Goal: Information Seeking & Learning: Understand process/instructions

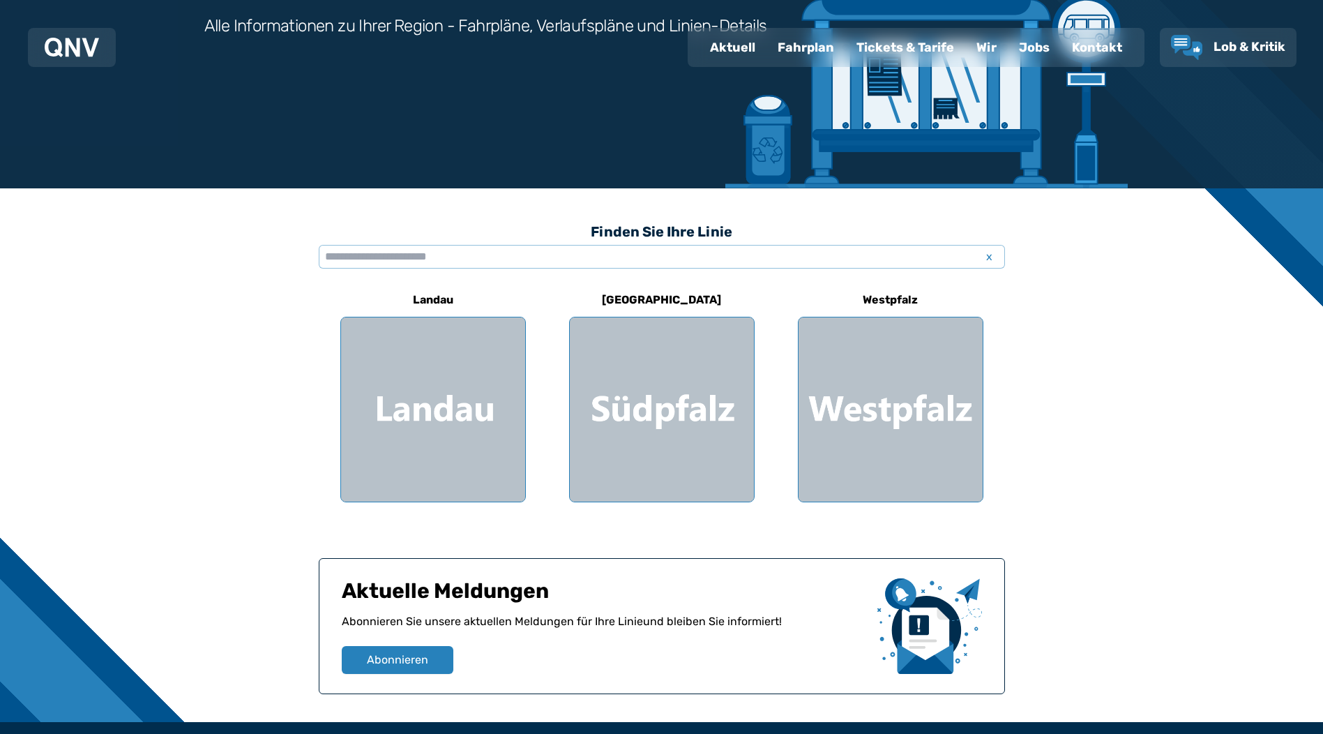
scroll to position [279, 0]
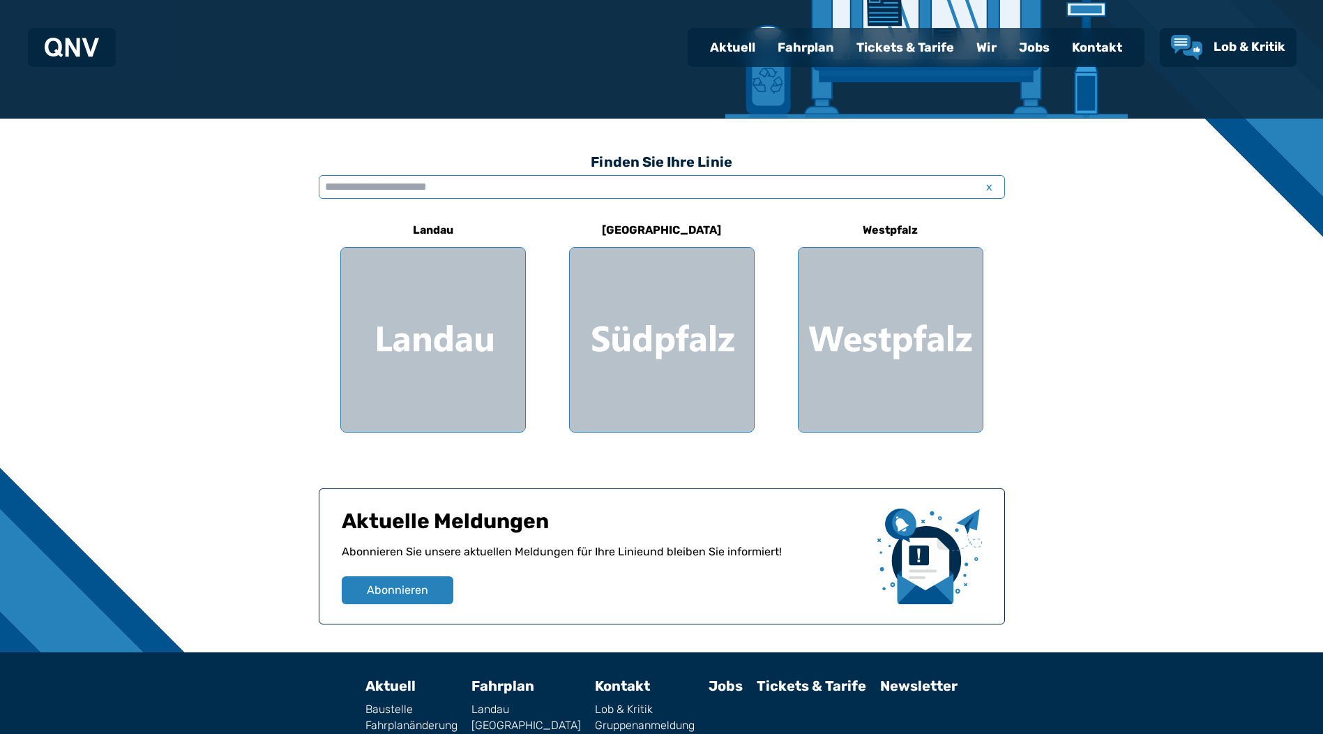
click at [412, 180] on input "text" at bounding box center [662, 187] width 686 height 24
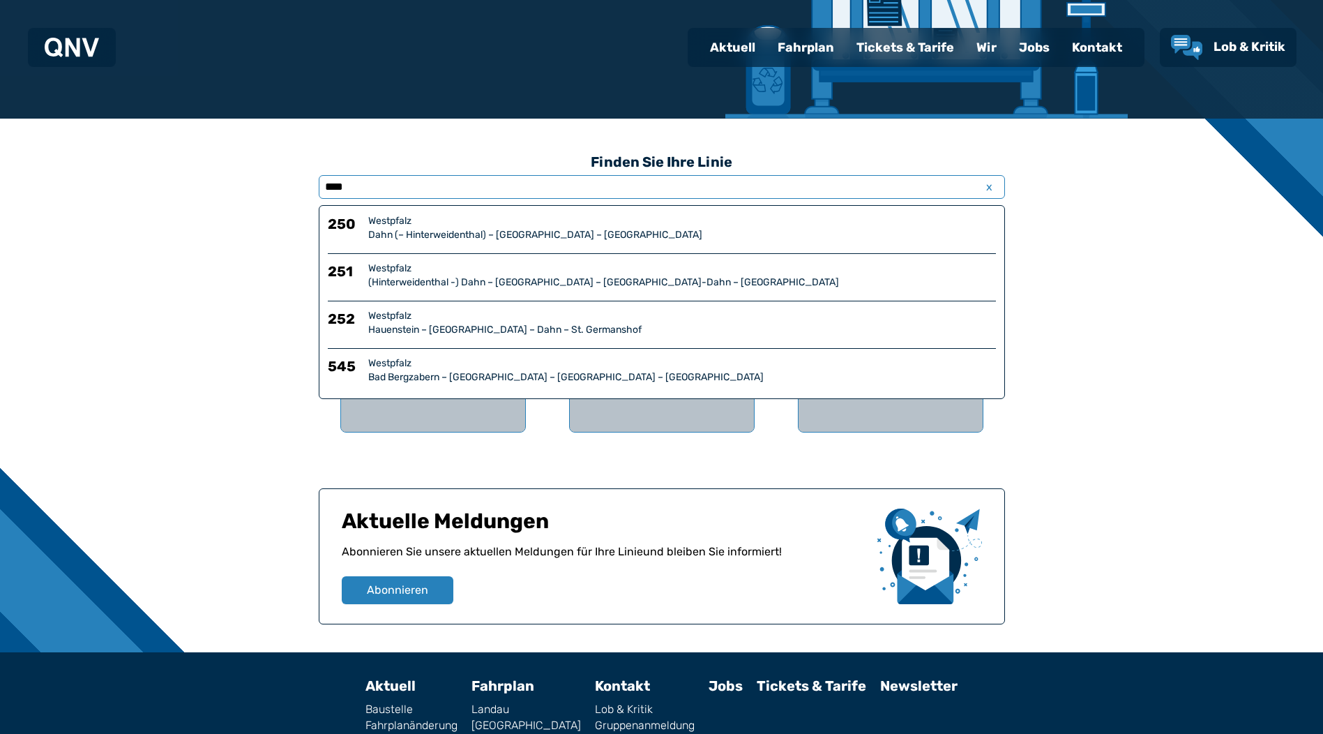
type input "****"
click at [392, 218] on div "Westpfalz" at bounding box center [682, 221] width 628 height 14
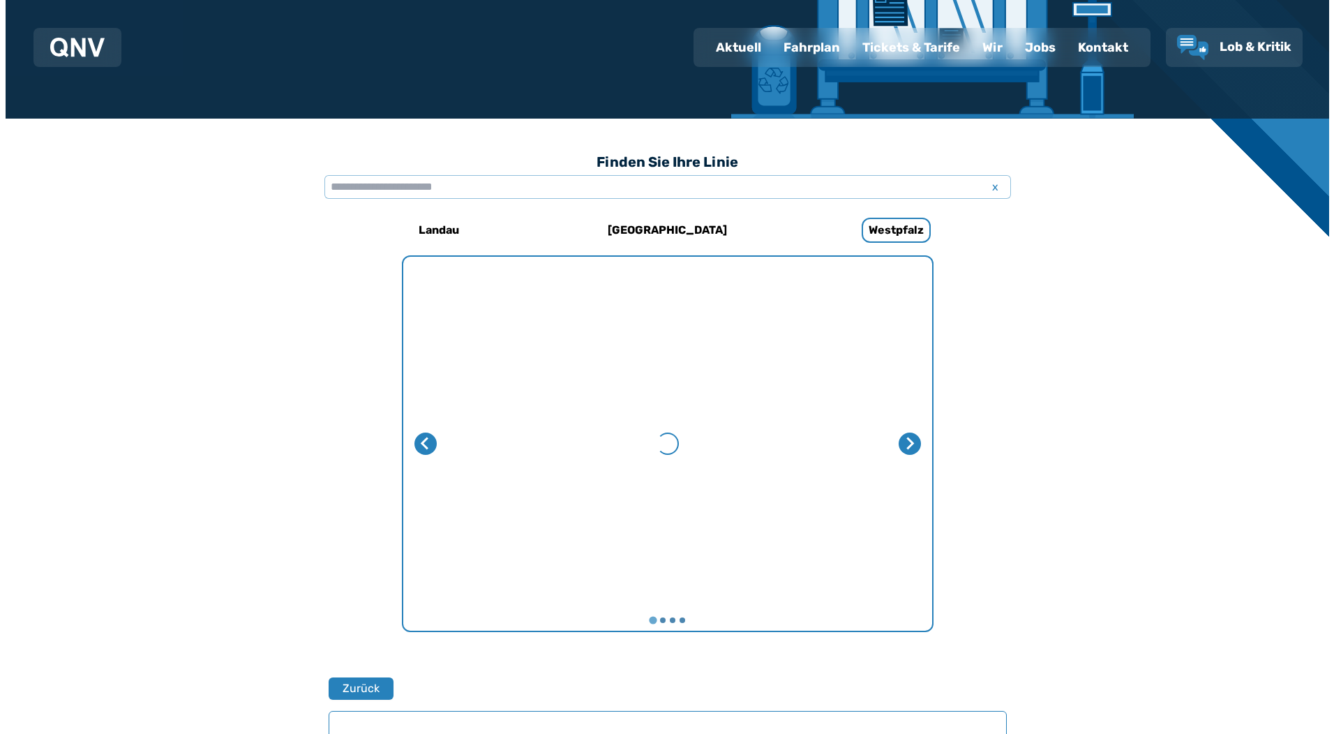
scroll to position [856, 0]
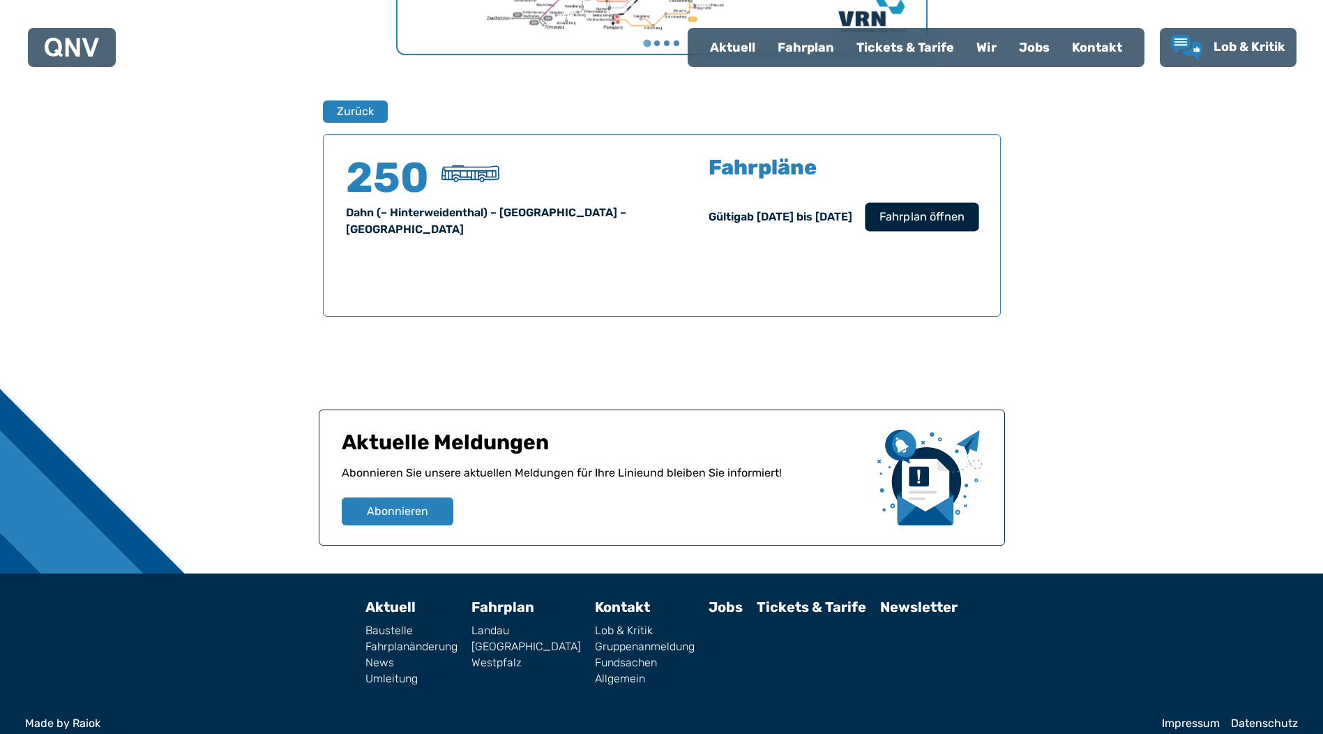
click at [923, 219] on span "Fahrplan öffnen" at bounding box center [921, 217] width 85 height 17
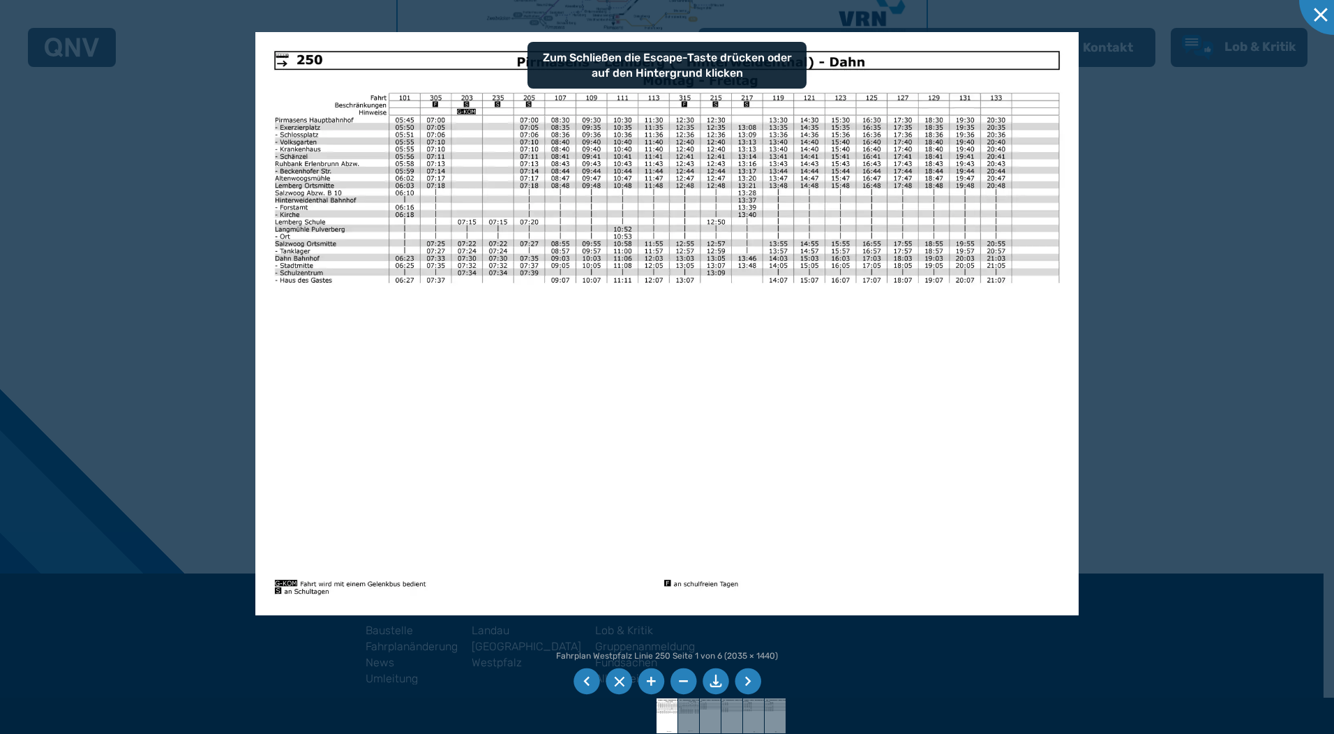
click at [653, 679] on li at bounding box center [651, 681] width 27 height 27
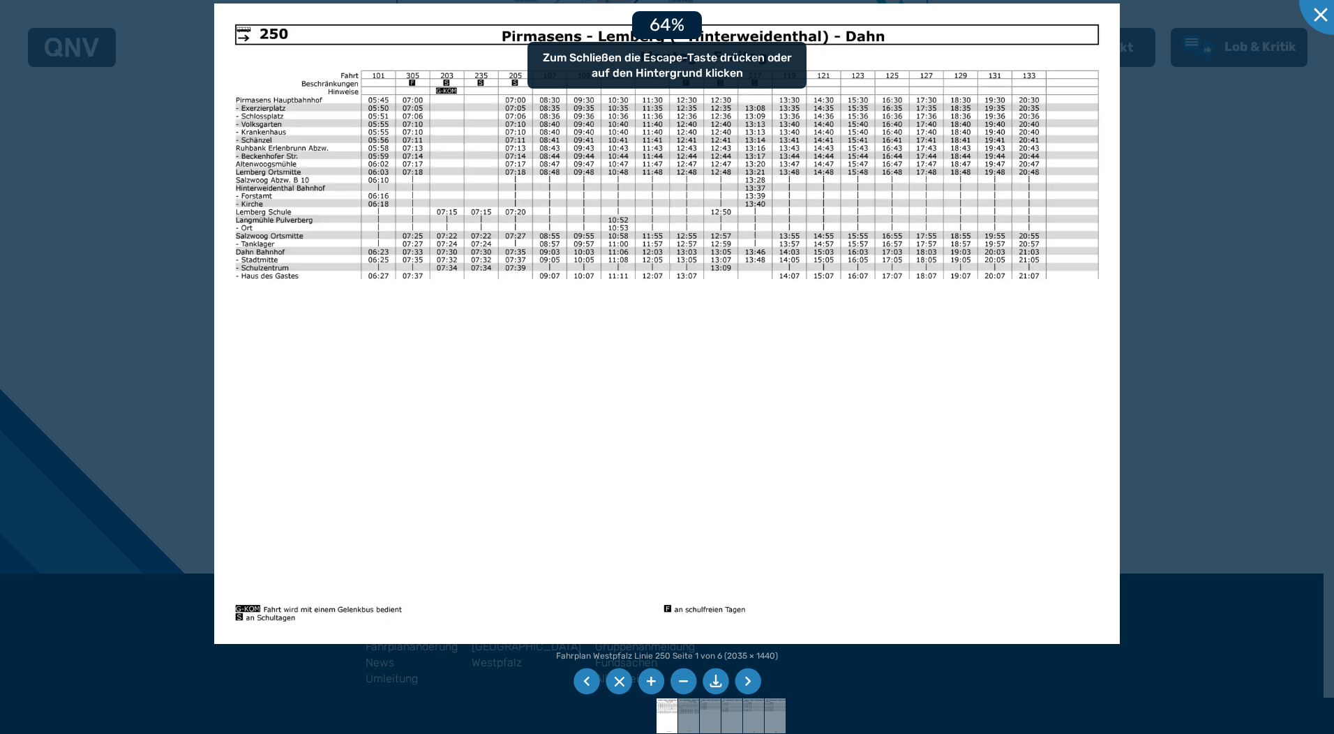
click at [653, 679] on li at bounding box center [651, 681] width 27 height 27
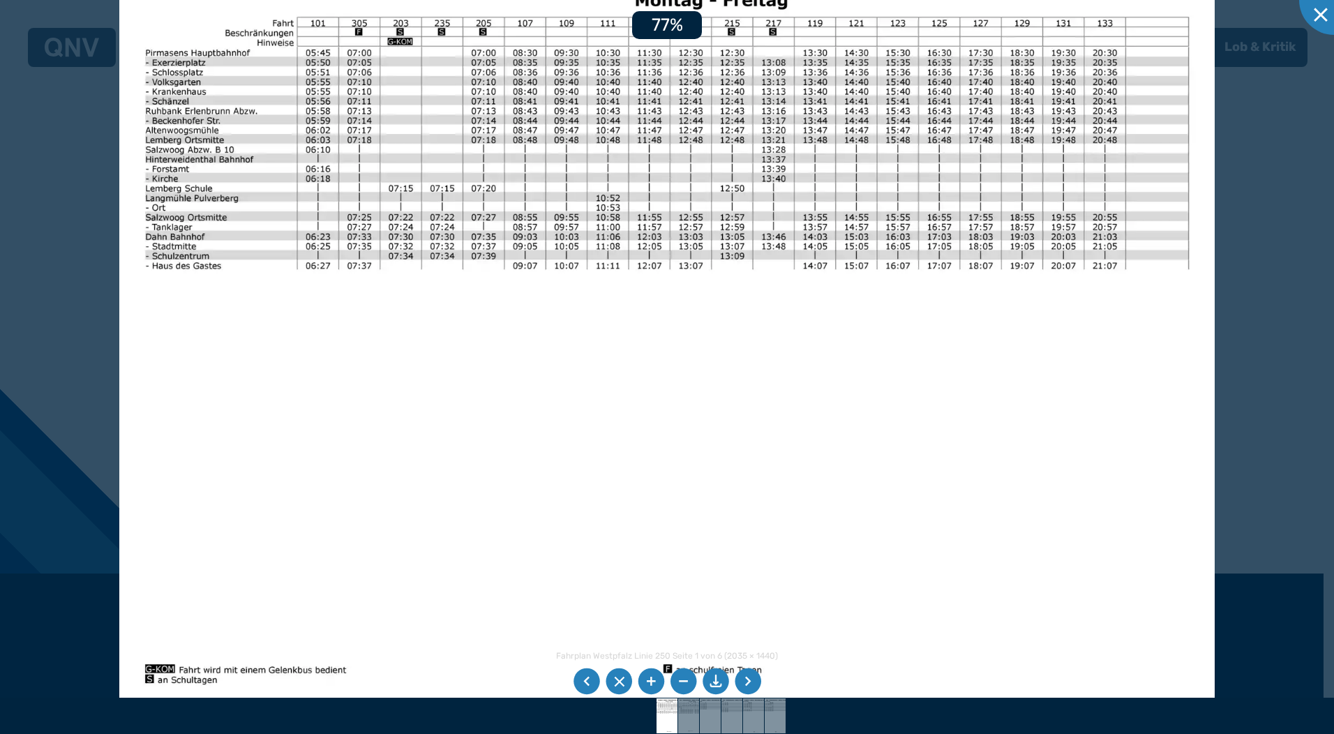
click at [653, 679] on li at bounding box center [651, 681] width 27 height 27
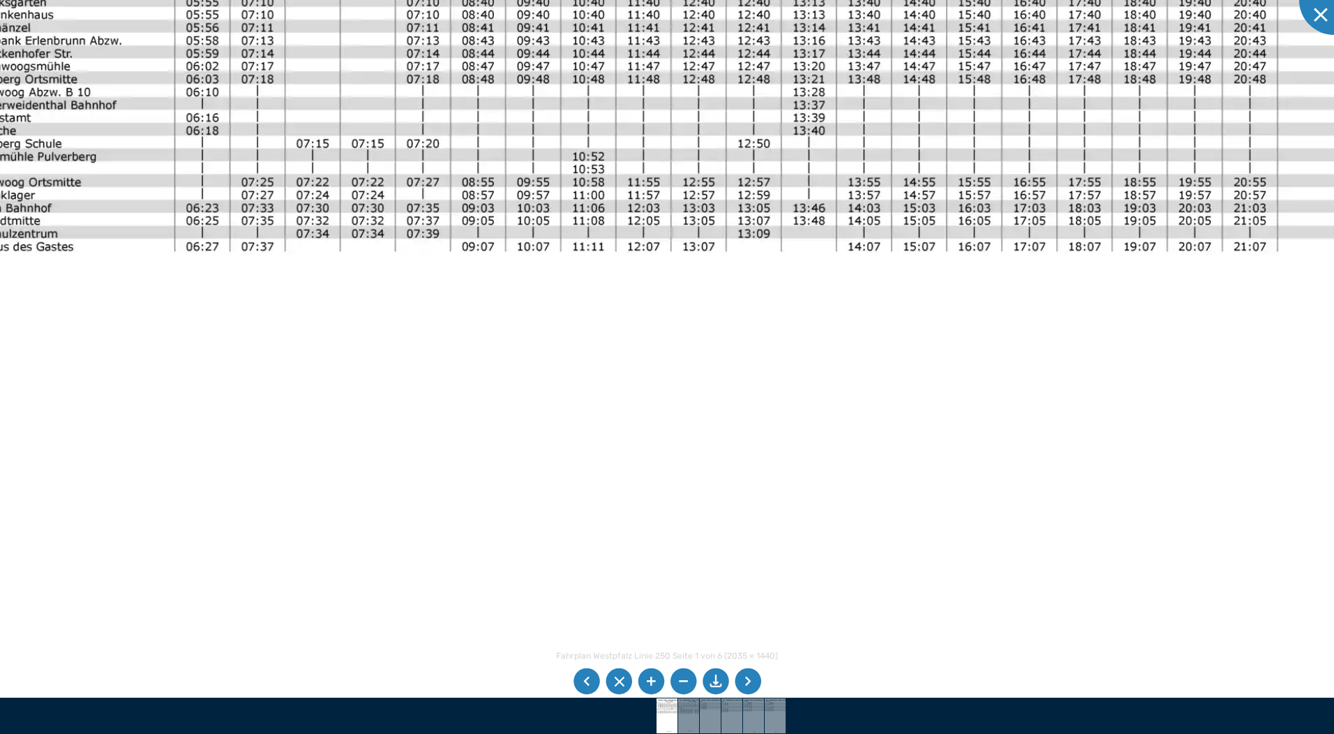
click at [684, 683] on li at bounding box center [683, 681] width 27 height 27
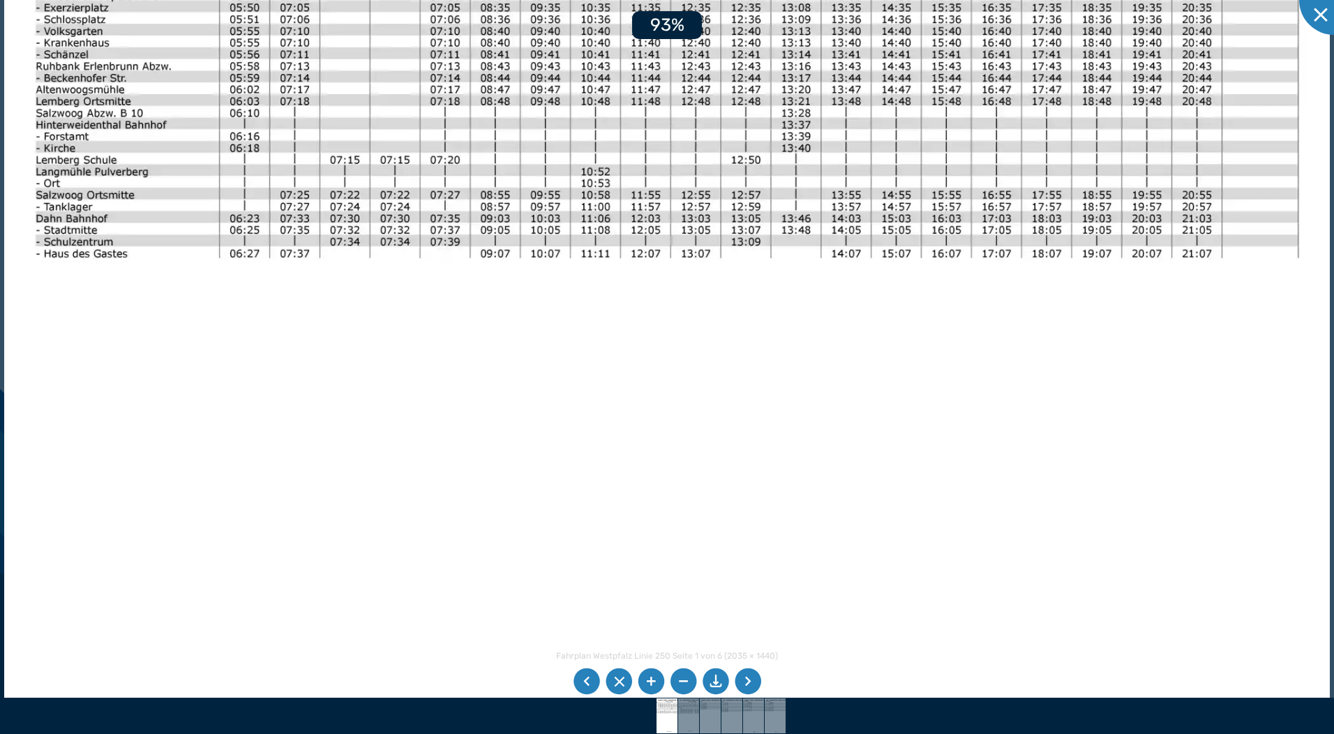
click at [684, 683] on li at bounding box center [683, 681] width 27 height 27
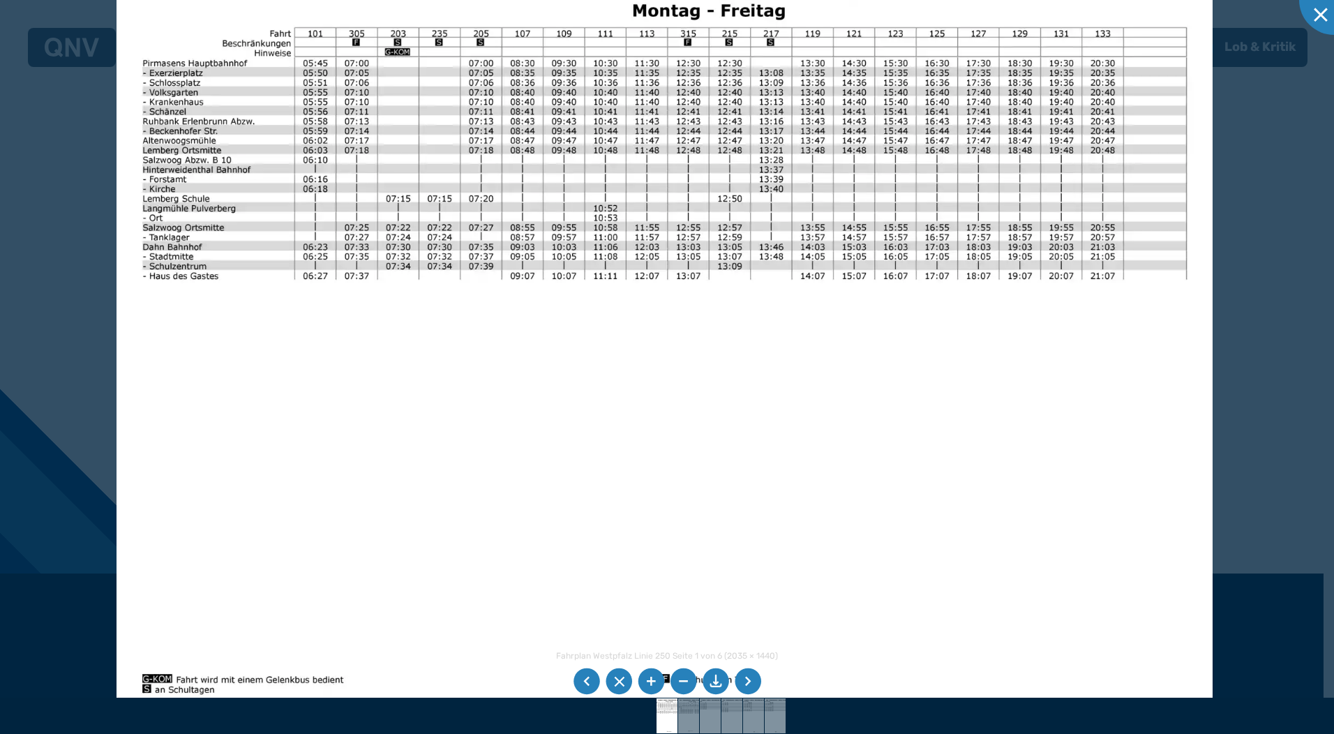
click at [745, 686] on li at bounding box center [748, 681] width 27 height 27
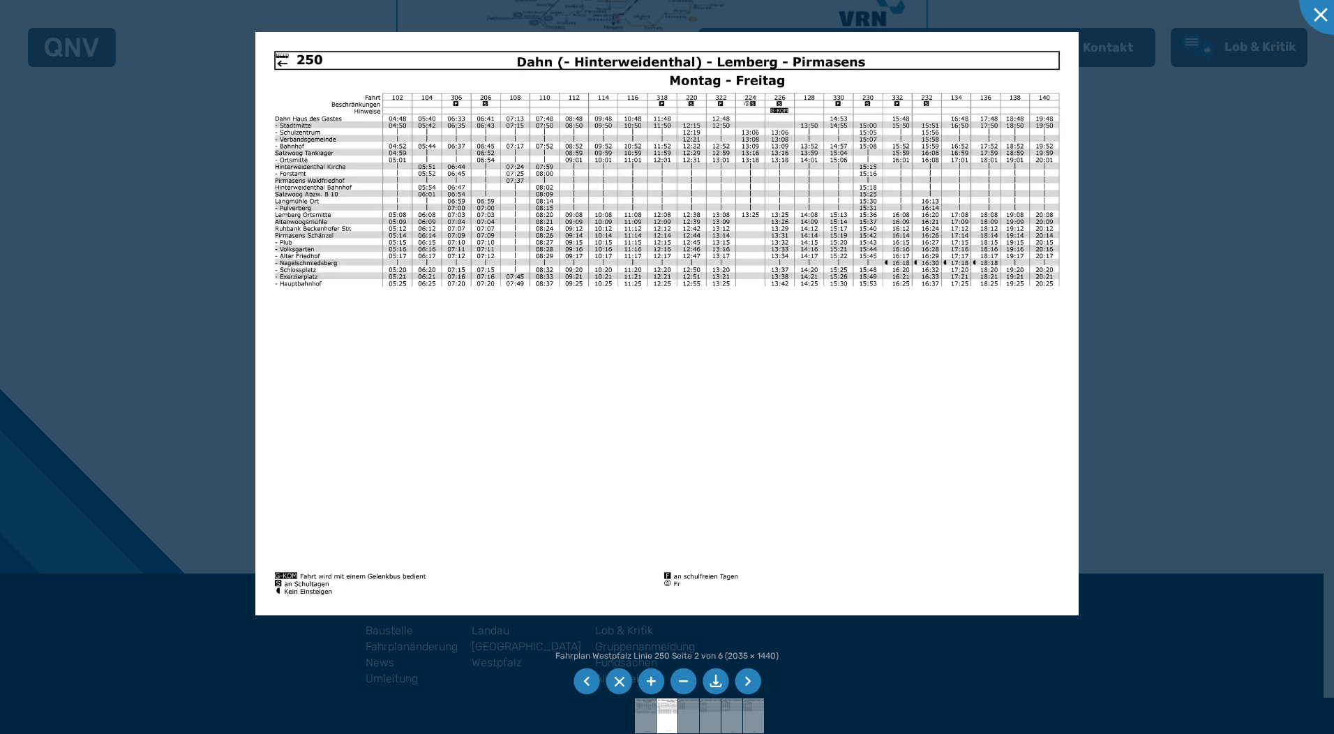
click at [649, 684] on li at bounding box center [651, 681] width 27 height 27
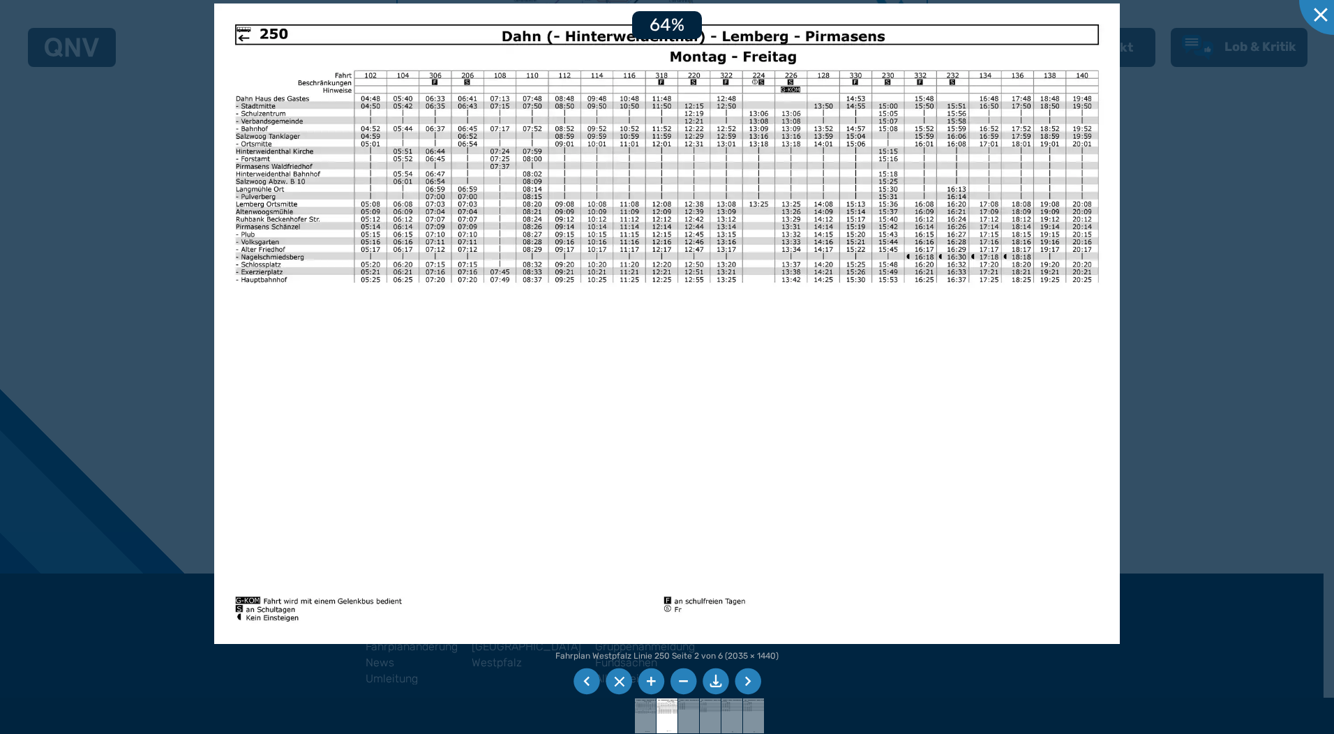
click at [649, 684] on li at bounding box center [651, 681] width 27 height 27
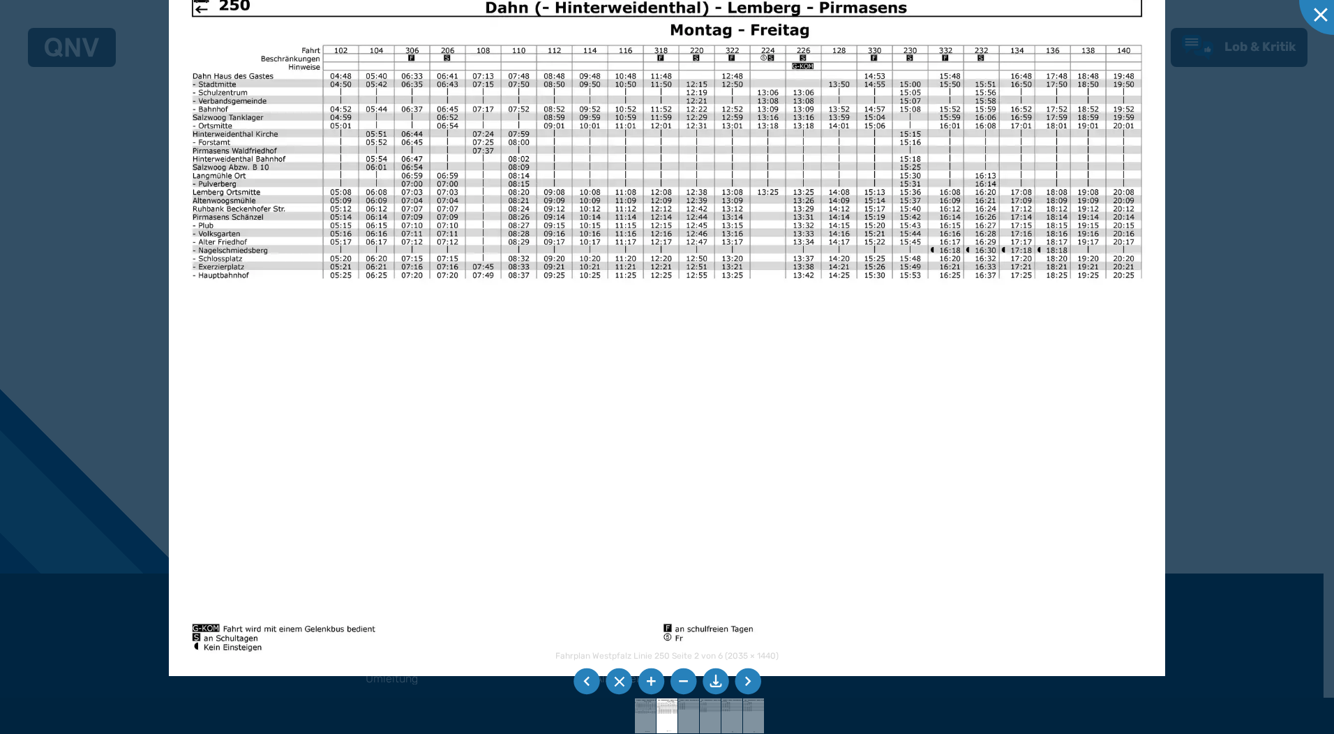
click at [586, 682] on li at bounding box center [586, 681] width 27 height 27
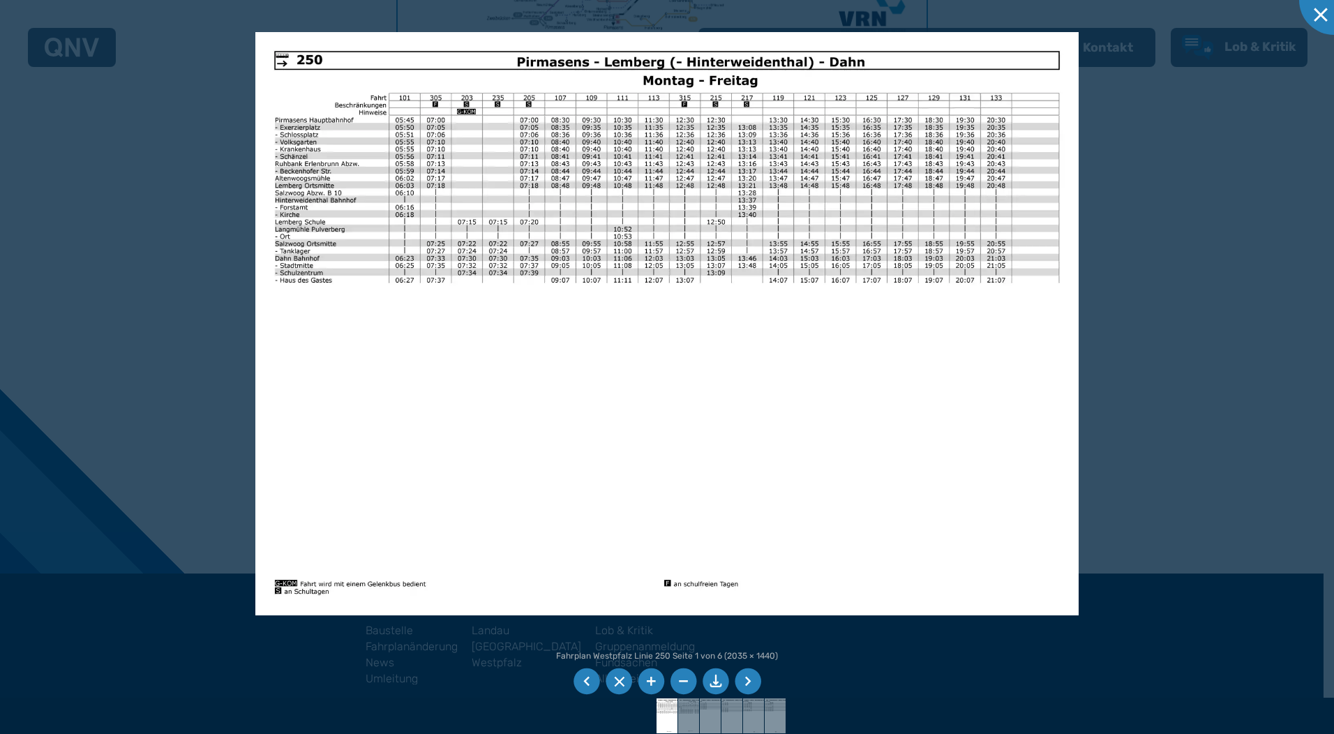
click at [747, 681] on li at bounding box center [748, 681] width 27 height 27
